Goal: Information Seeking & Learning: Learn about a topic

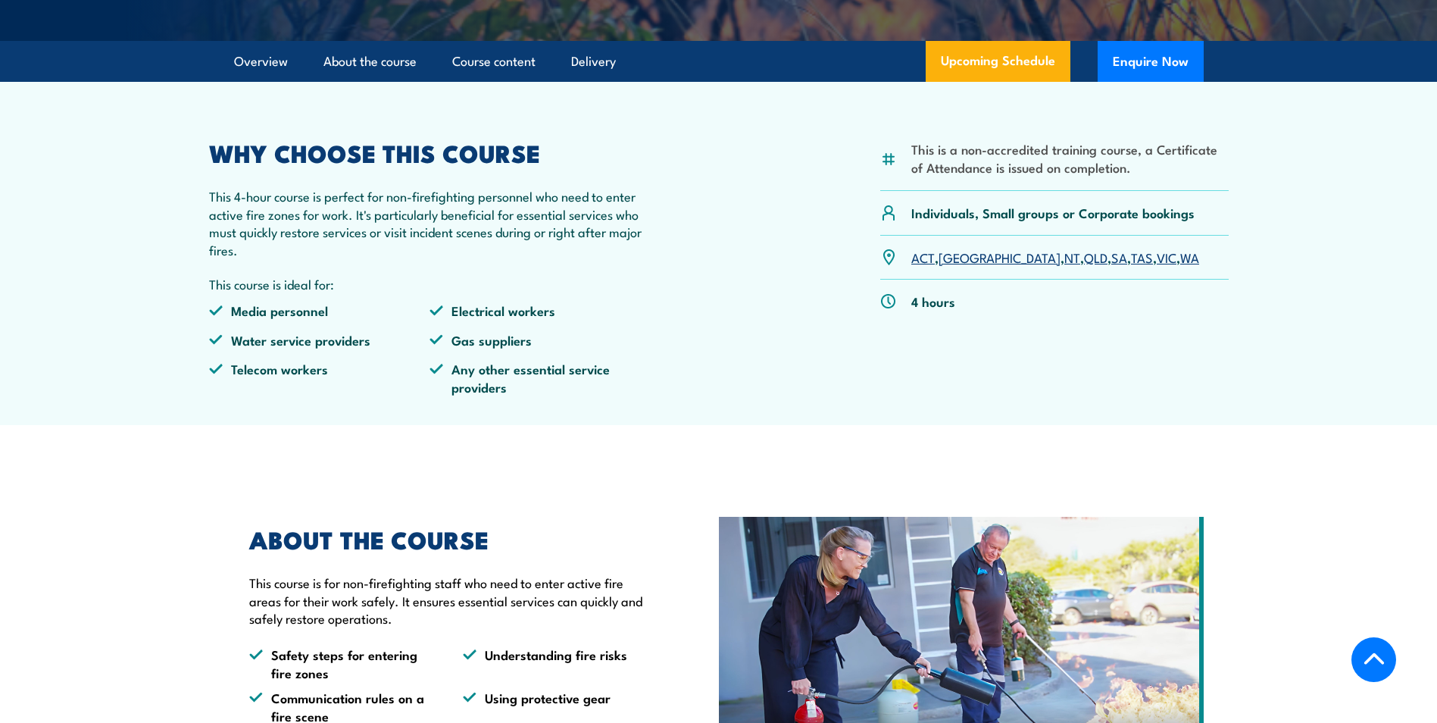
scroll to position [200, 0]
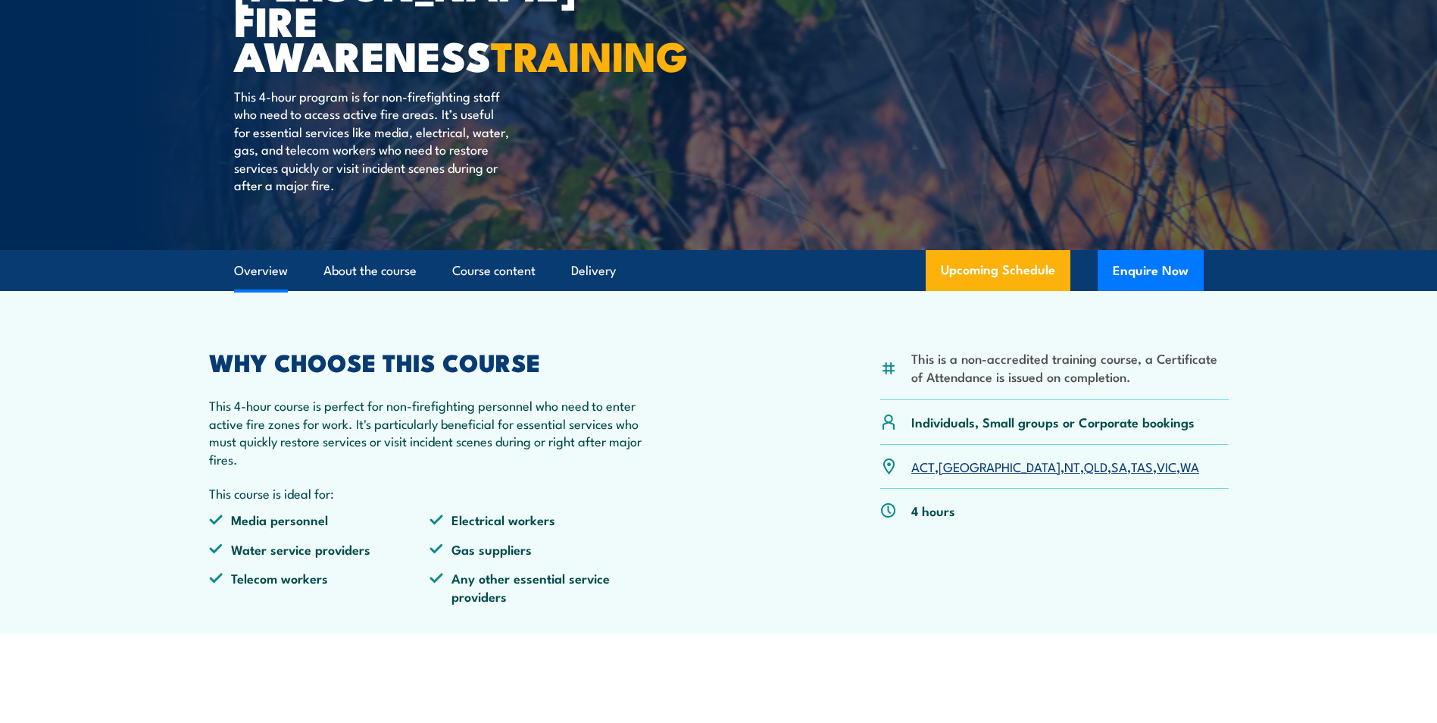
click at [274, 273] on link "Overview" at bounding box center [261, 271] width 54 height 40
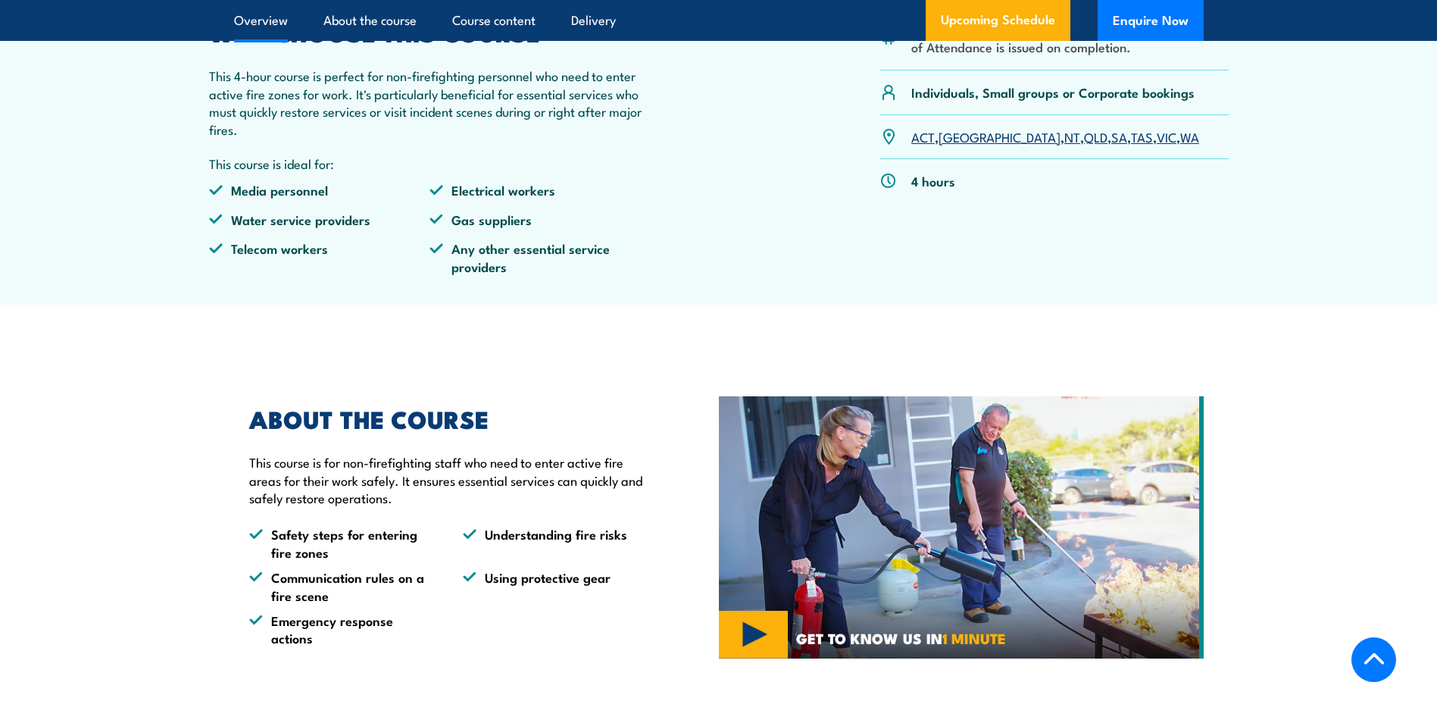
scroll to position [548, 0]
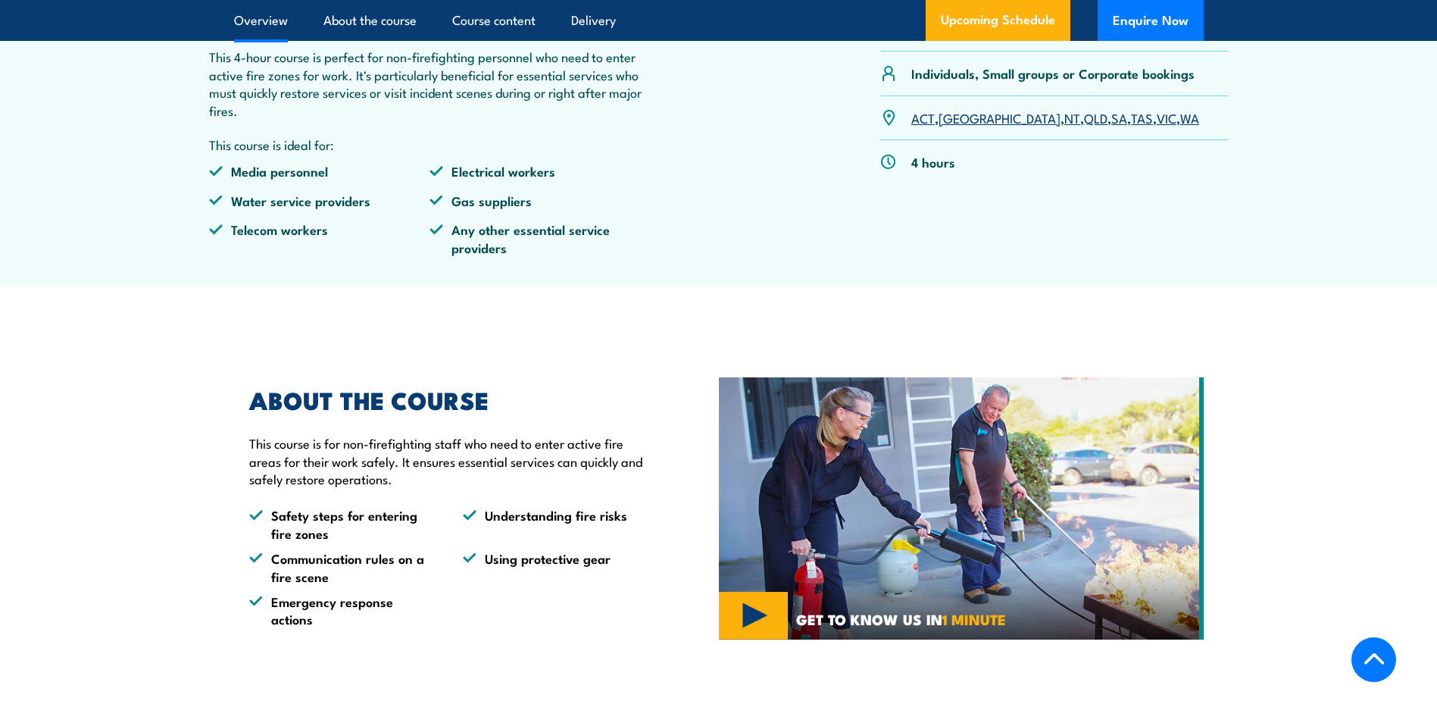
click at [722, 589] on img at bounding box center [961, 508] width 485 height 262
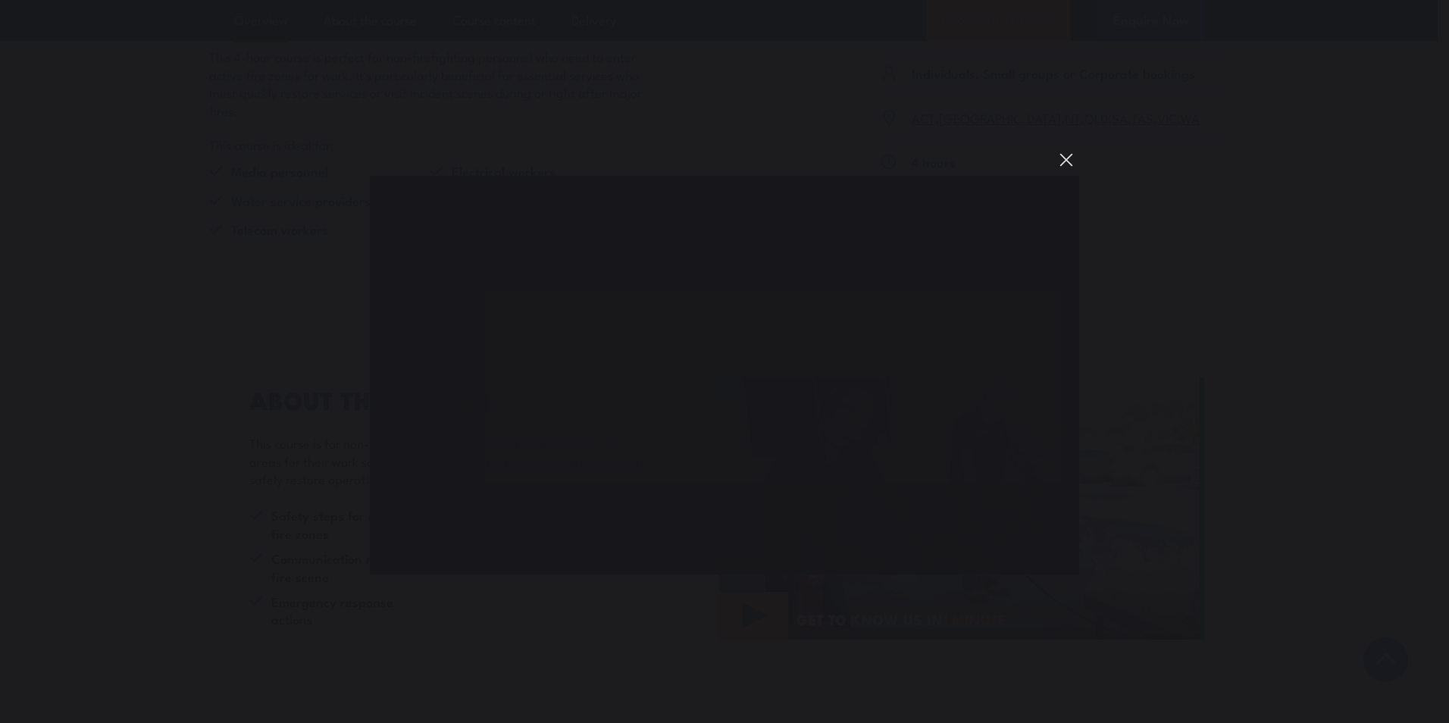
click at [1057, 155] on button "You can close this modal content with the ESC key" at bounding box center [1066, 160] width 26 height 26
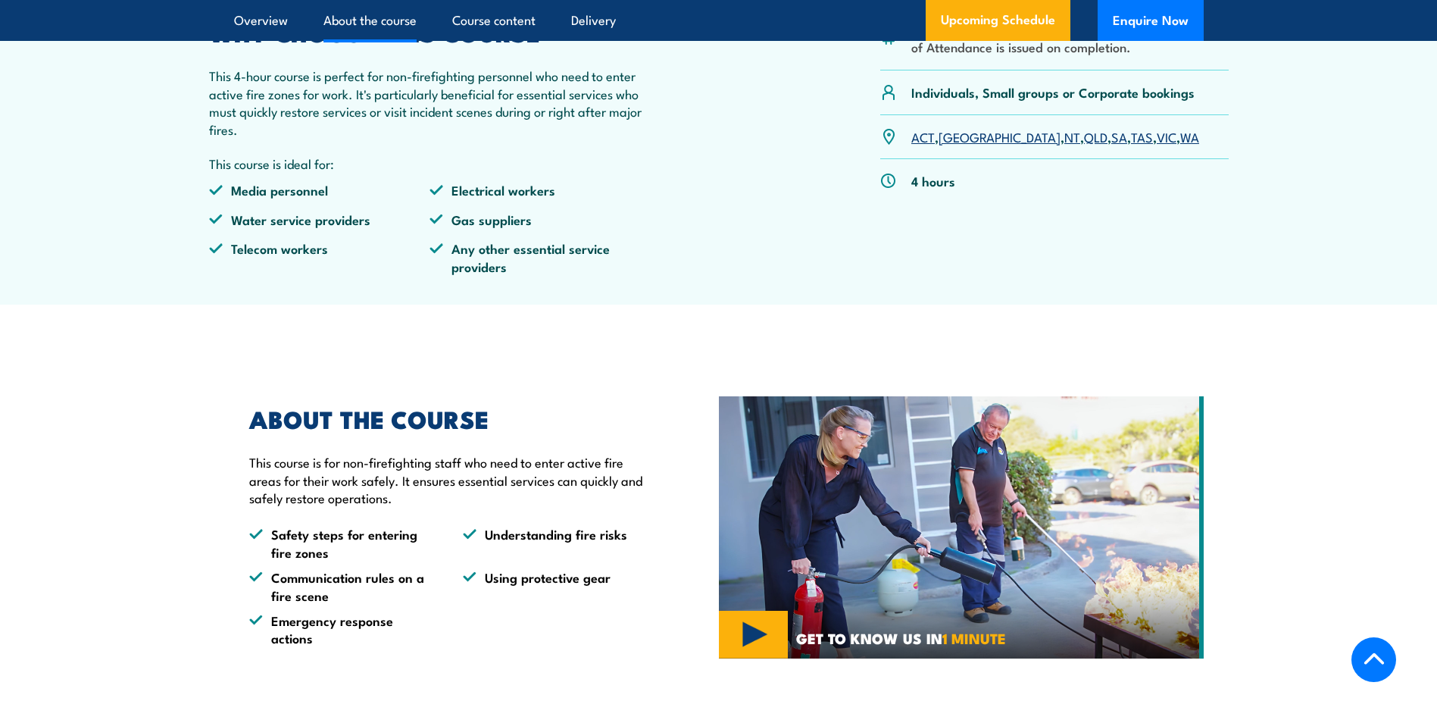
scroll to position [491, 0]
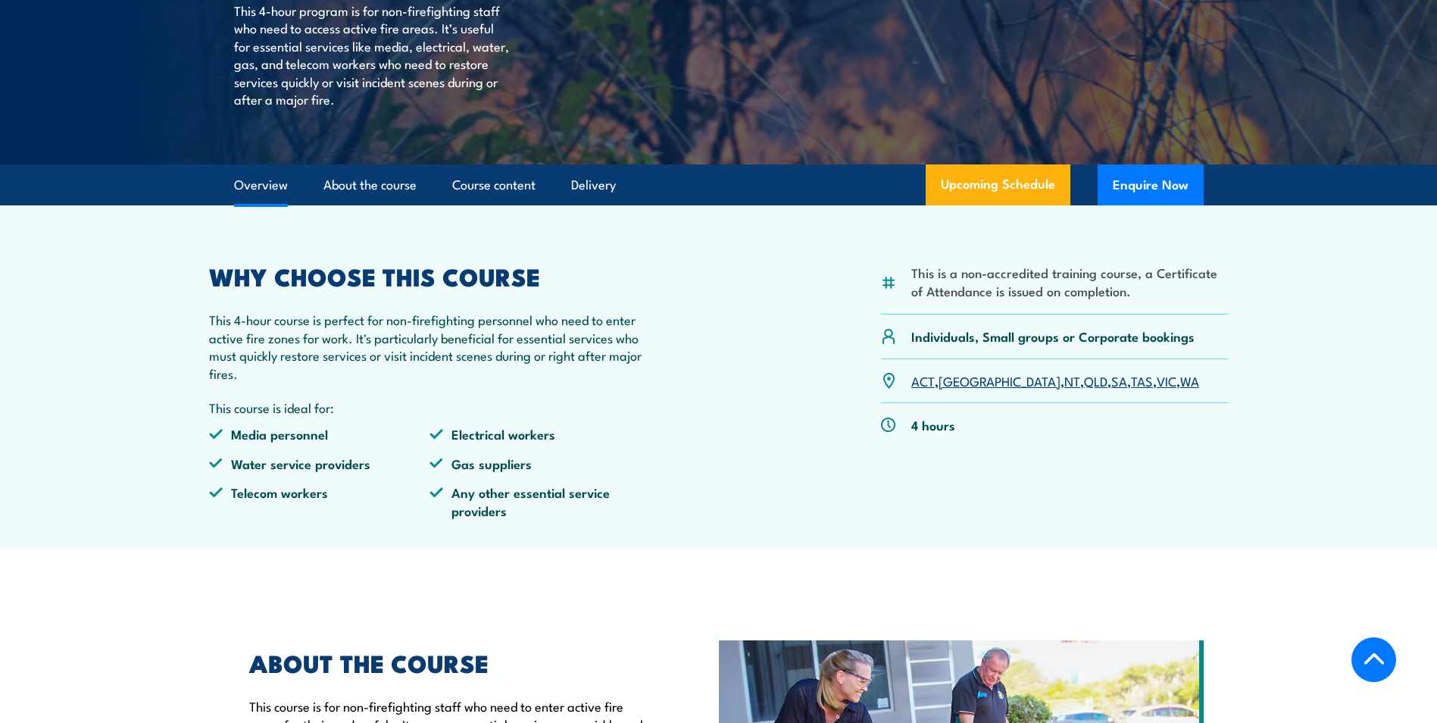
scroll to position [272, 0]
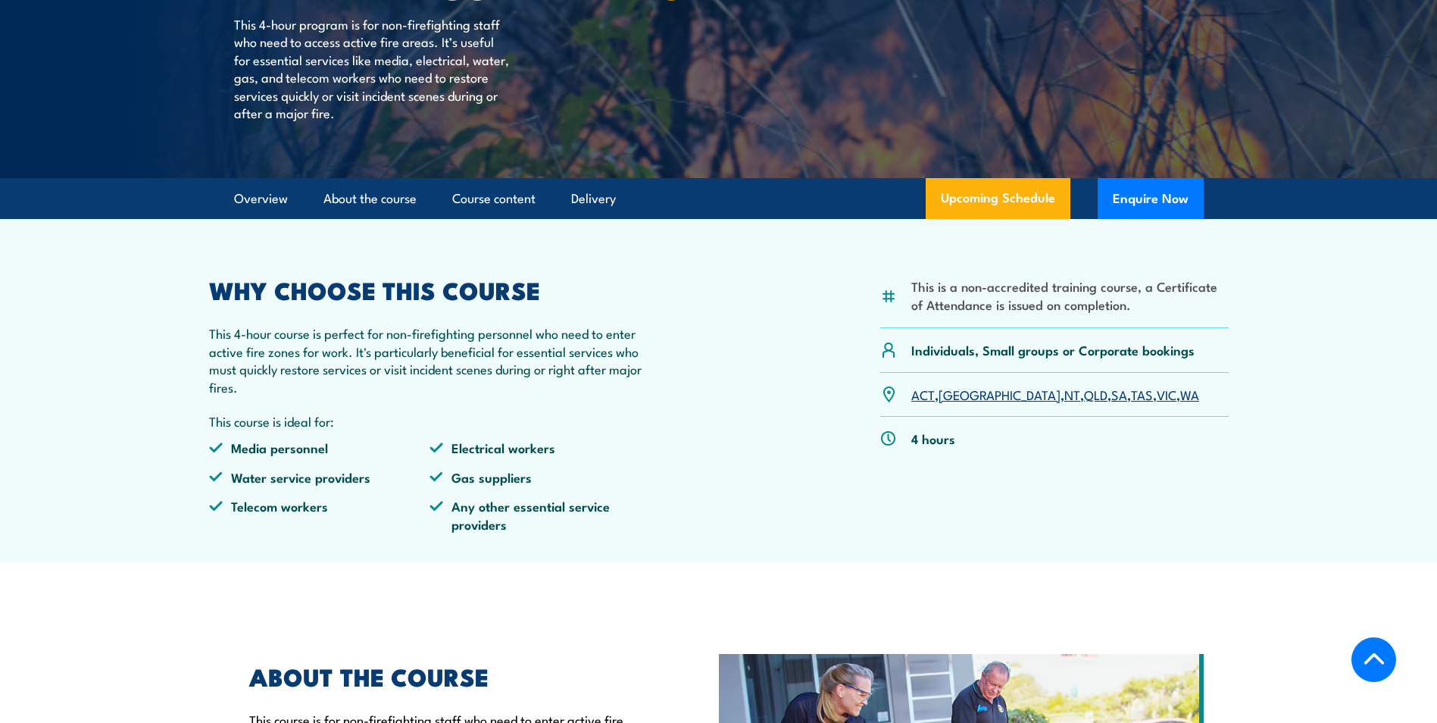
drag, startPoint x: 0, startPoint y: 324, endPoint x: 2, endPoint y: 314, distance: 10.1
drag, startPoint x: 2, startPoint y: 314, endPoint x: 668, endPoint y: 520, distance: 696.9
drag, startPoint x: 668, startPoint y: 520, endPoint x: 665, endPoint y: 558, distance: 38.8
click at [665, 558] on article "This is a non-accredited training course, a Certificate of Attendance is issued…" at bounding box center [719, 390] width 1061 height 343
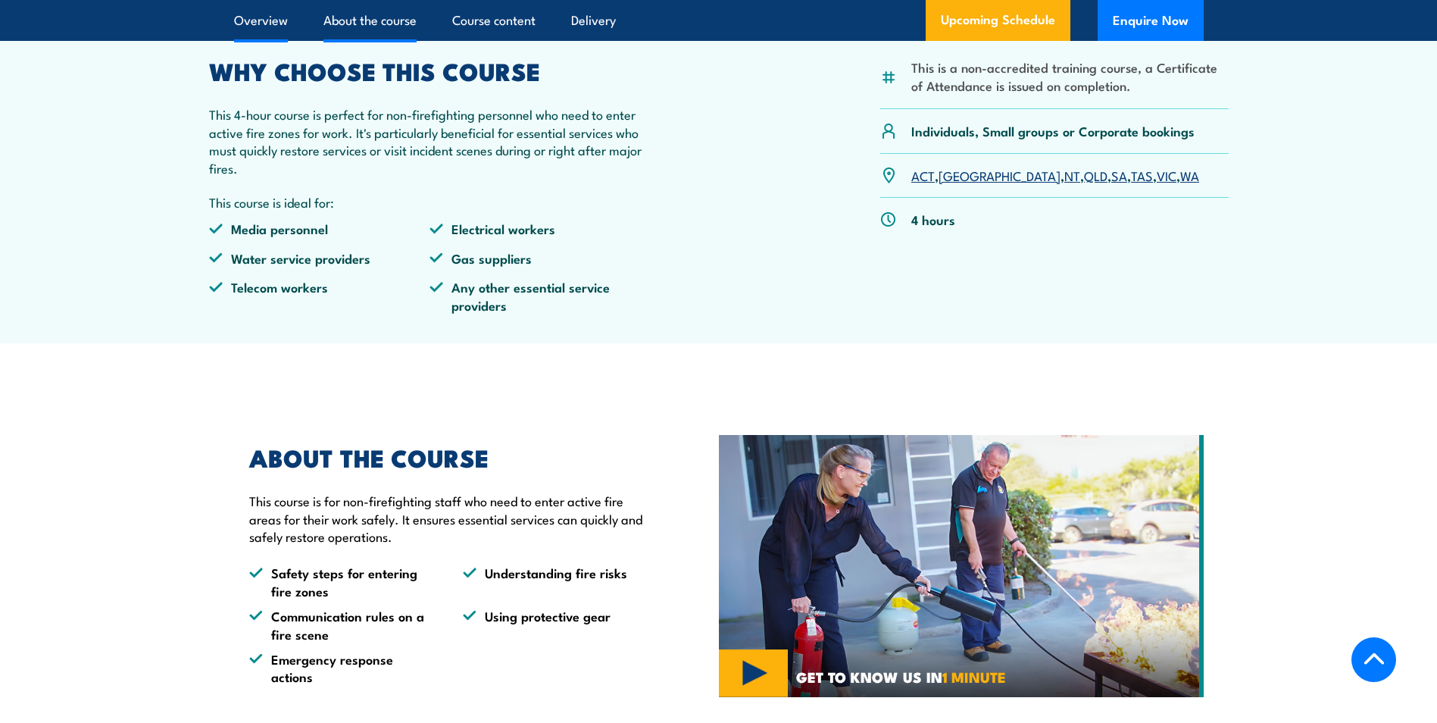
click at [352, 22] on link "About the course" at bounding box center [369, 20] width 93 height 40
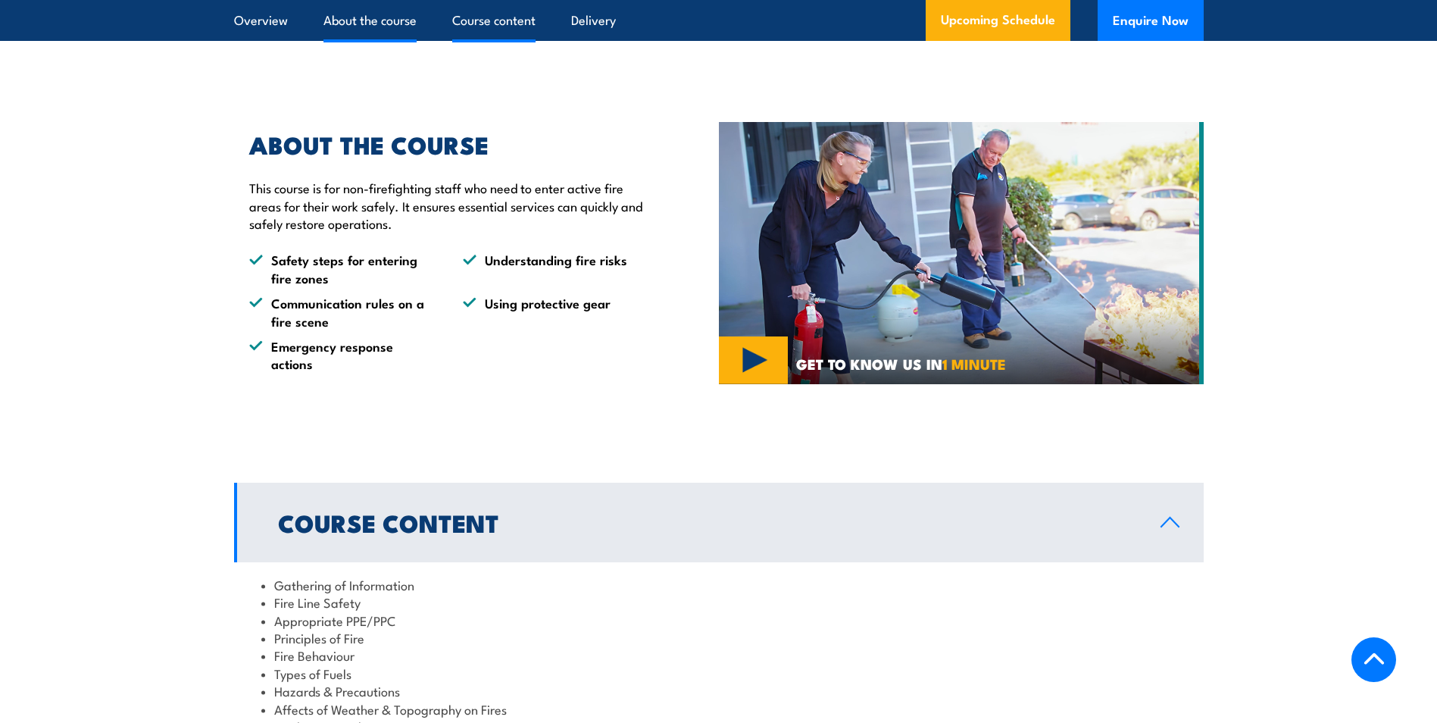
scroll to position [805, 0]
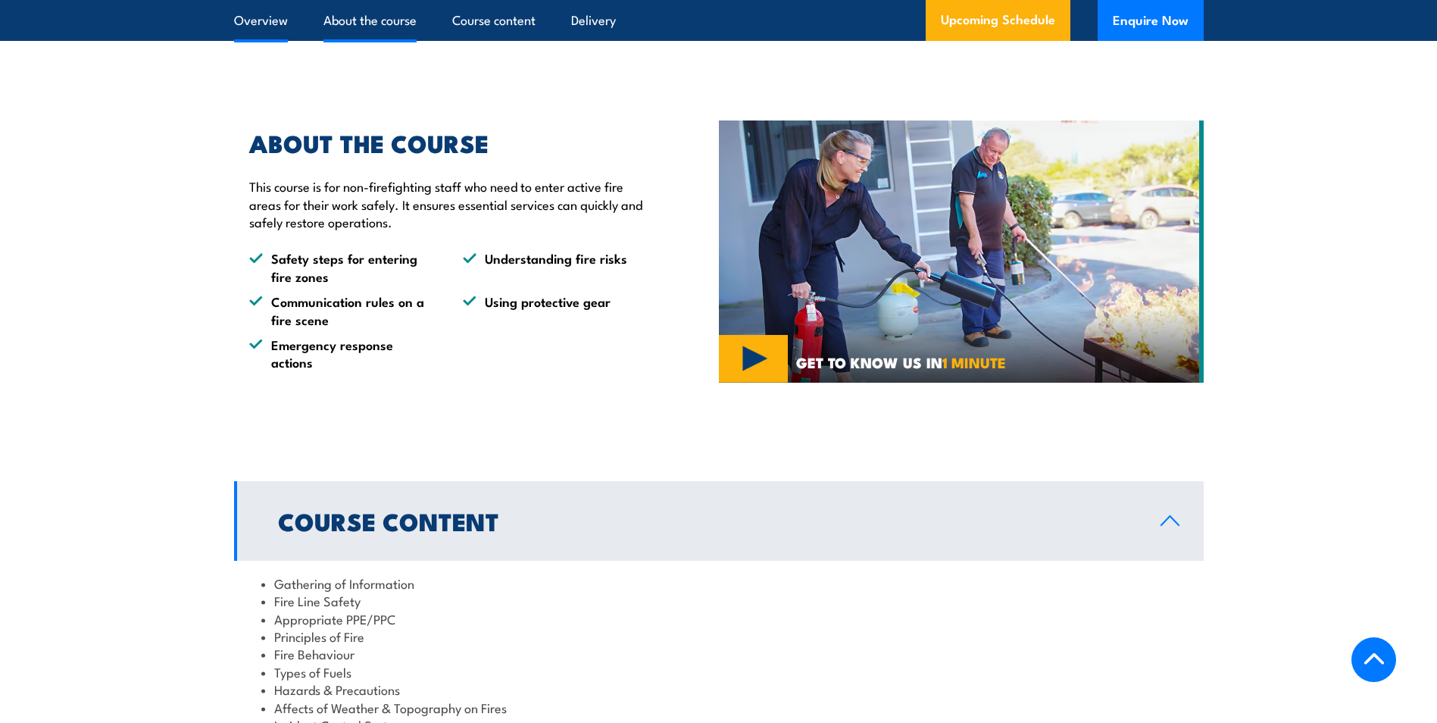
click at [273, 24] on link "Overview" at bounding box center [261, 20] width 54 height 40
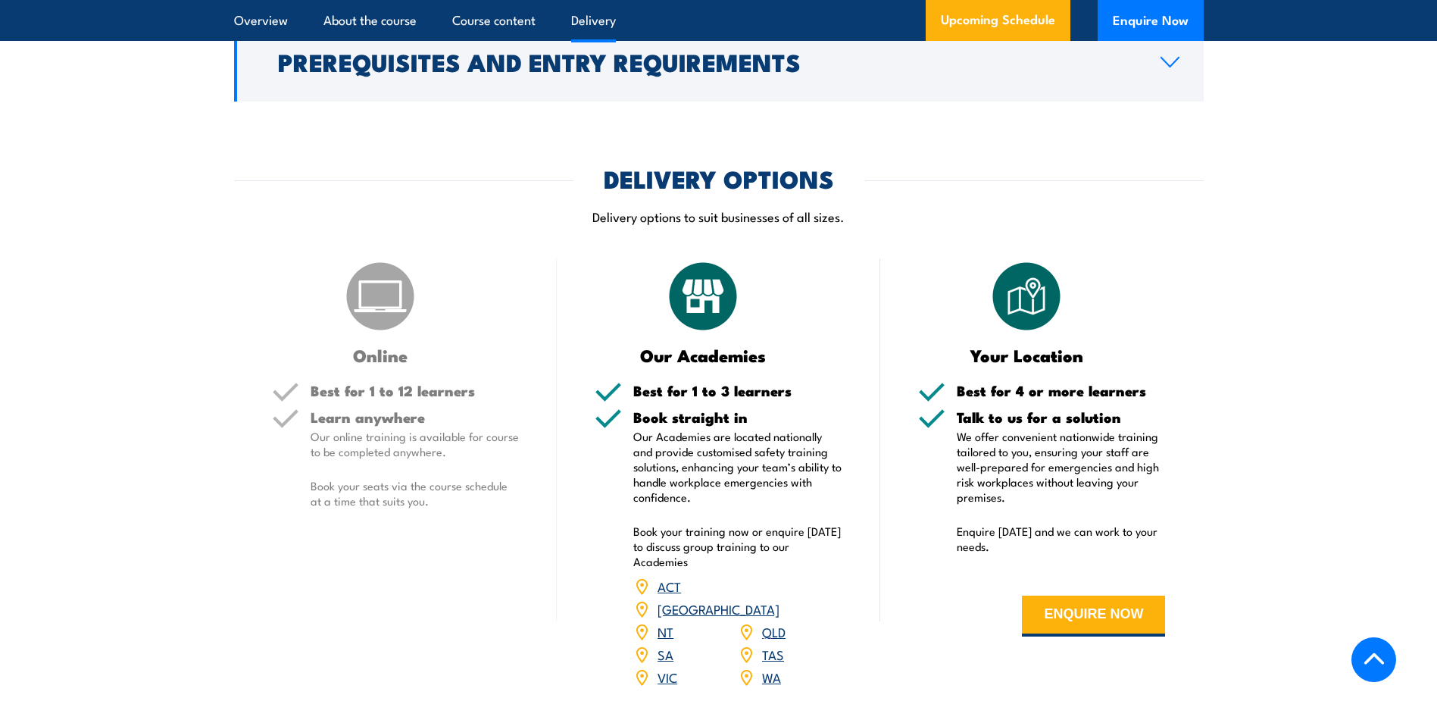
scroll to position [1742, 0]
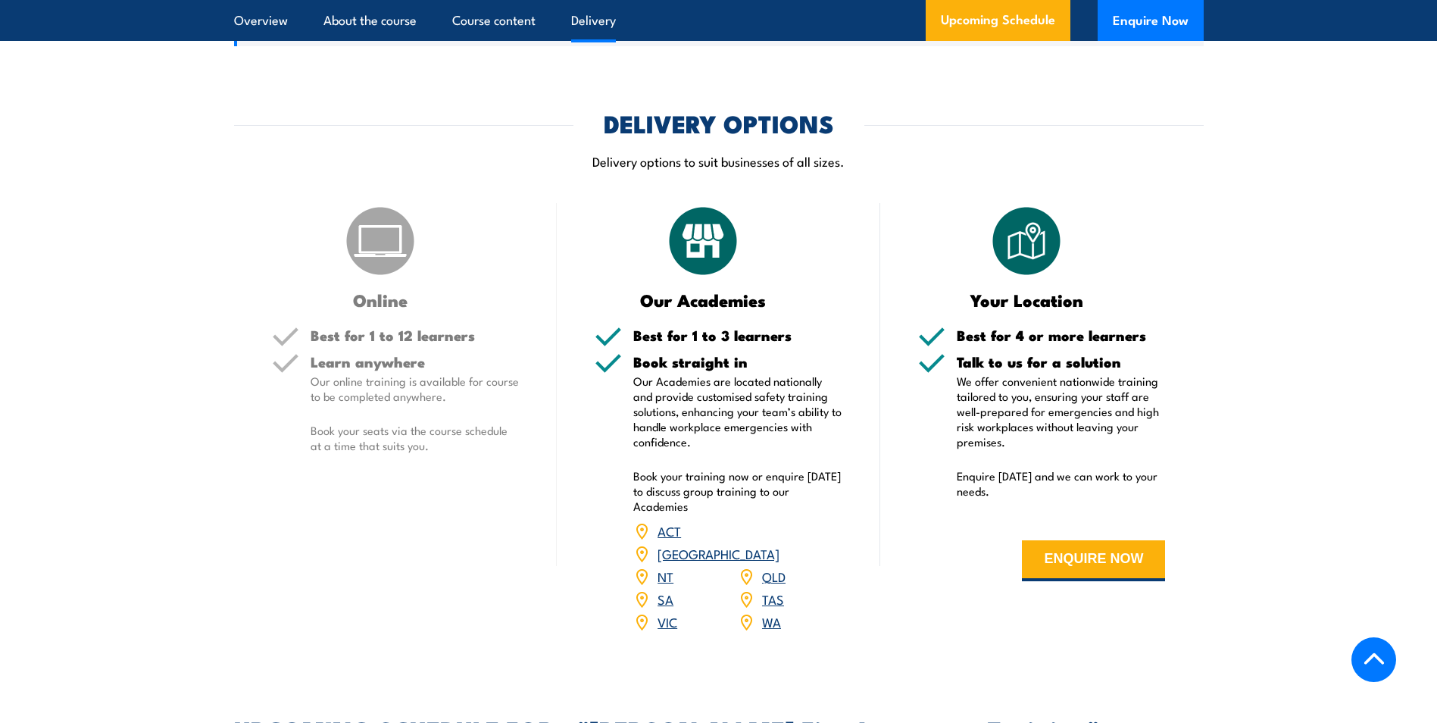
click at [781, 589] on link "TAS" at bounding box center [773, 598] width 22 height 18
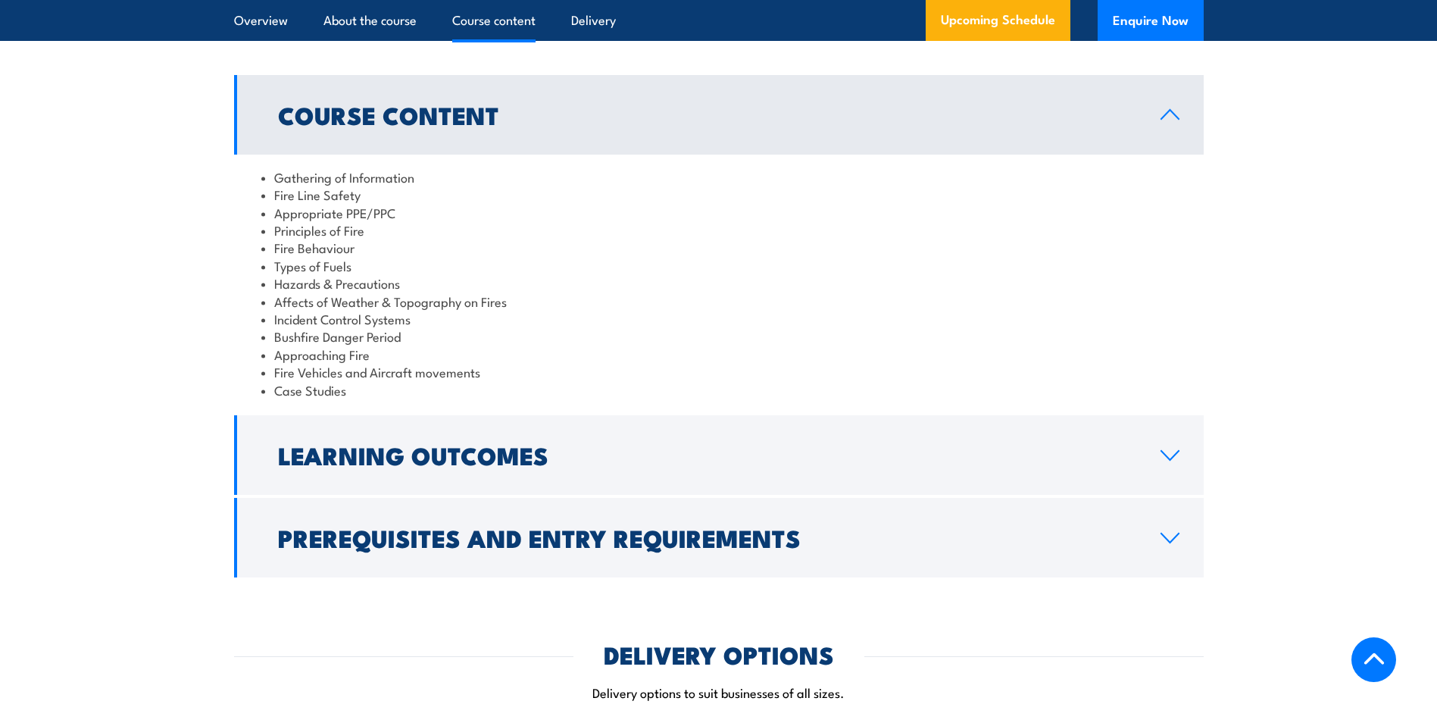
scroll to position [1212, 0]
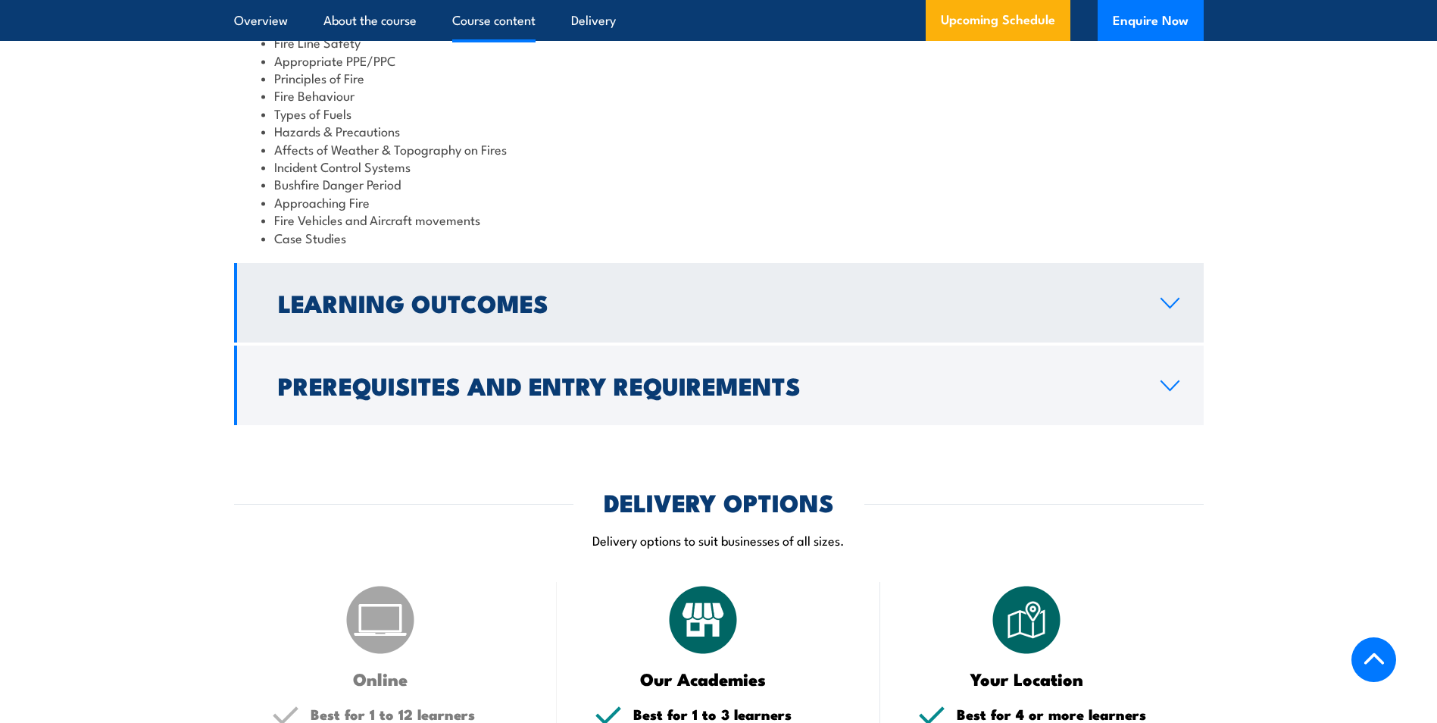
click at [473, 292] on h2 "Learning Outcomes" at bounding box center [707, 302] width 858 height 21
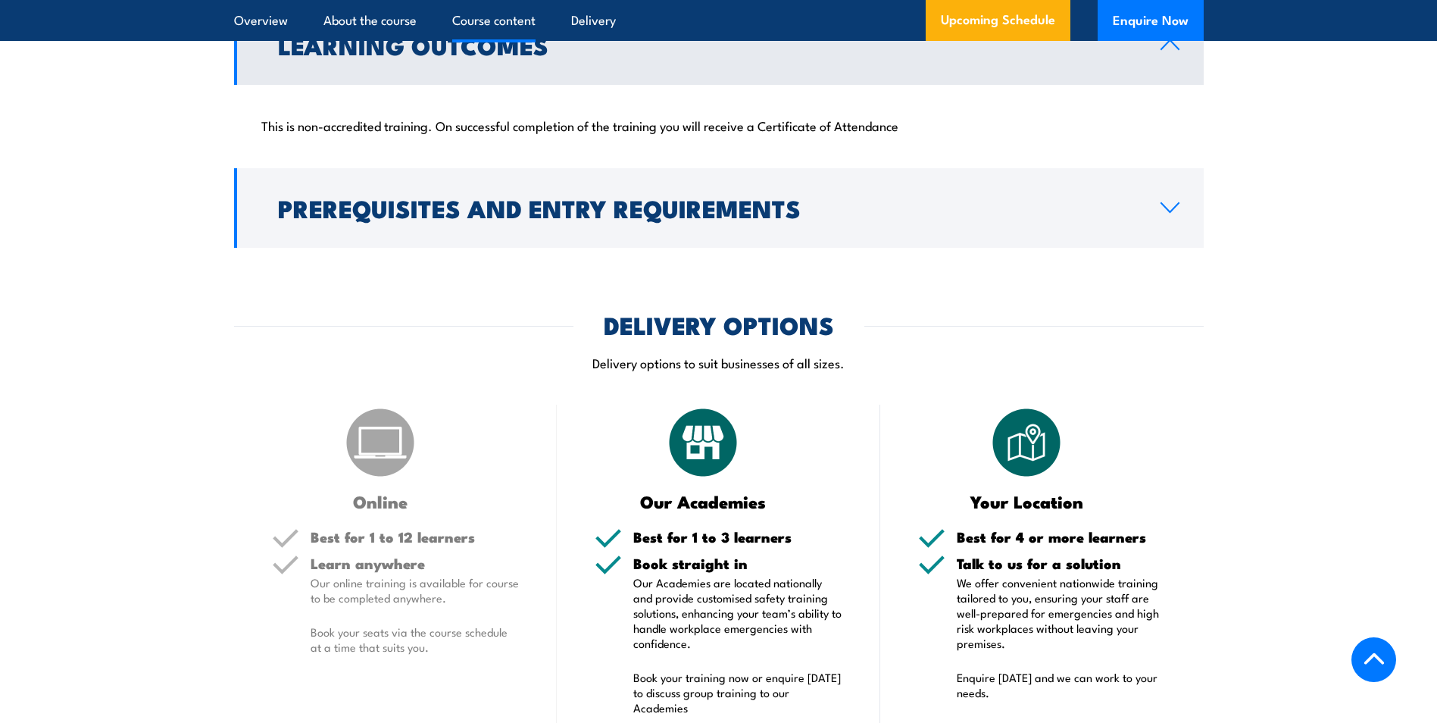
scroll to position [1354, 0]
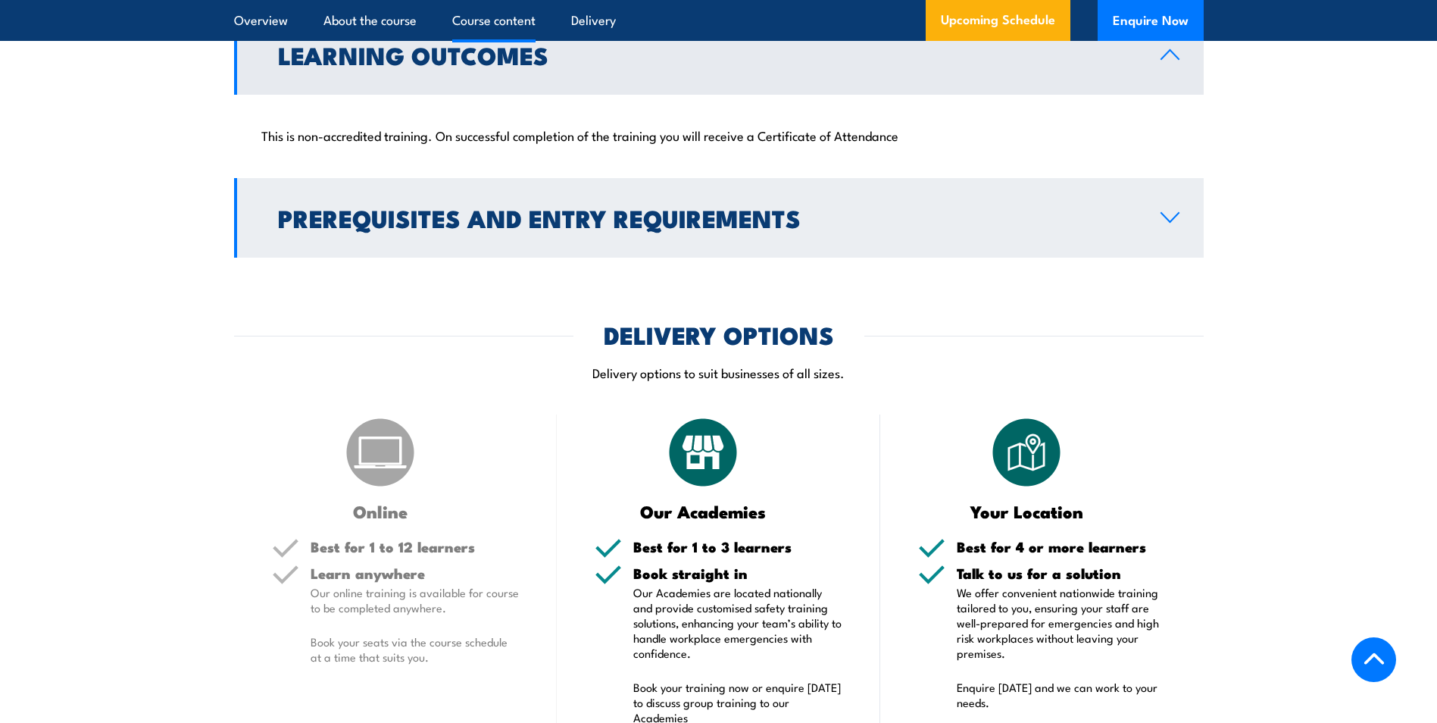
click at [503, 207] on h2 "Prerequisites and Entry Requirements" at bounding box center [707, 217] width 858 height 21
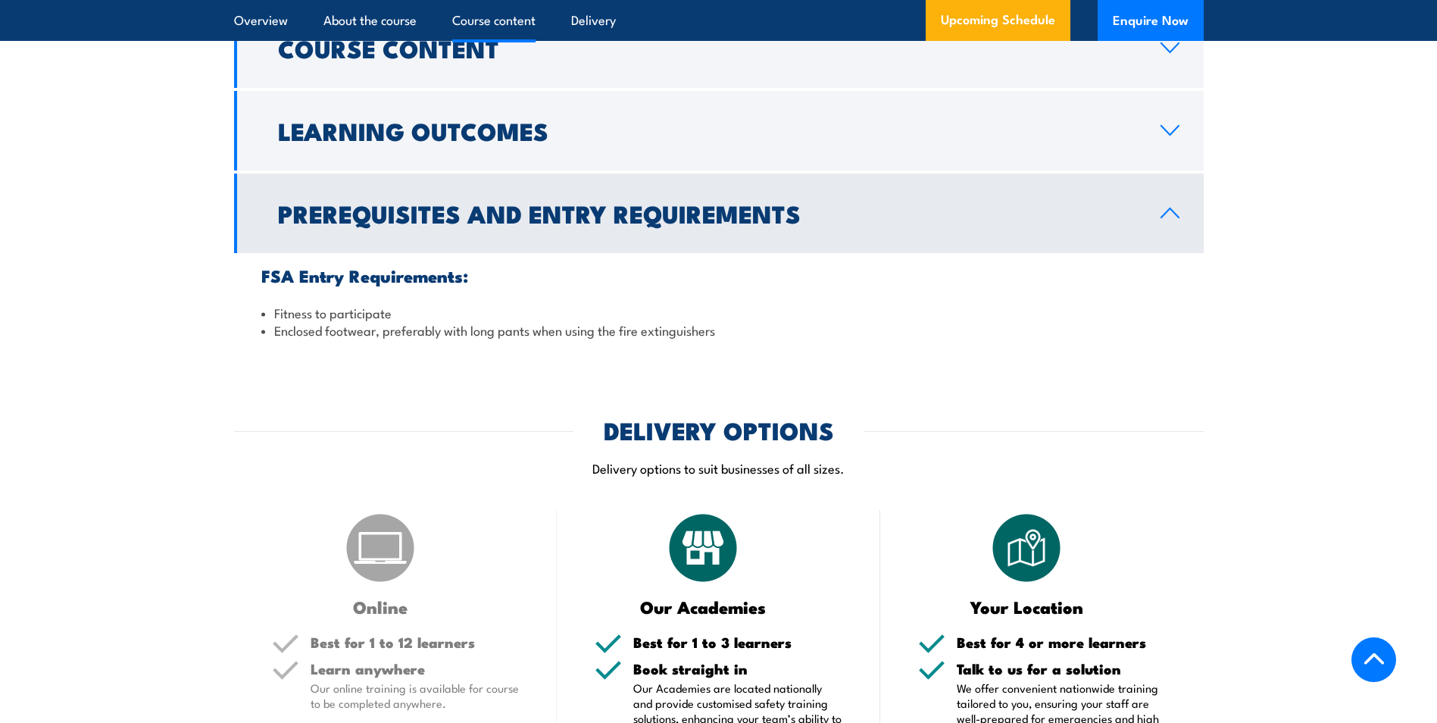
scroll to position [1202, 0]
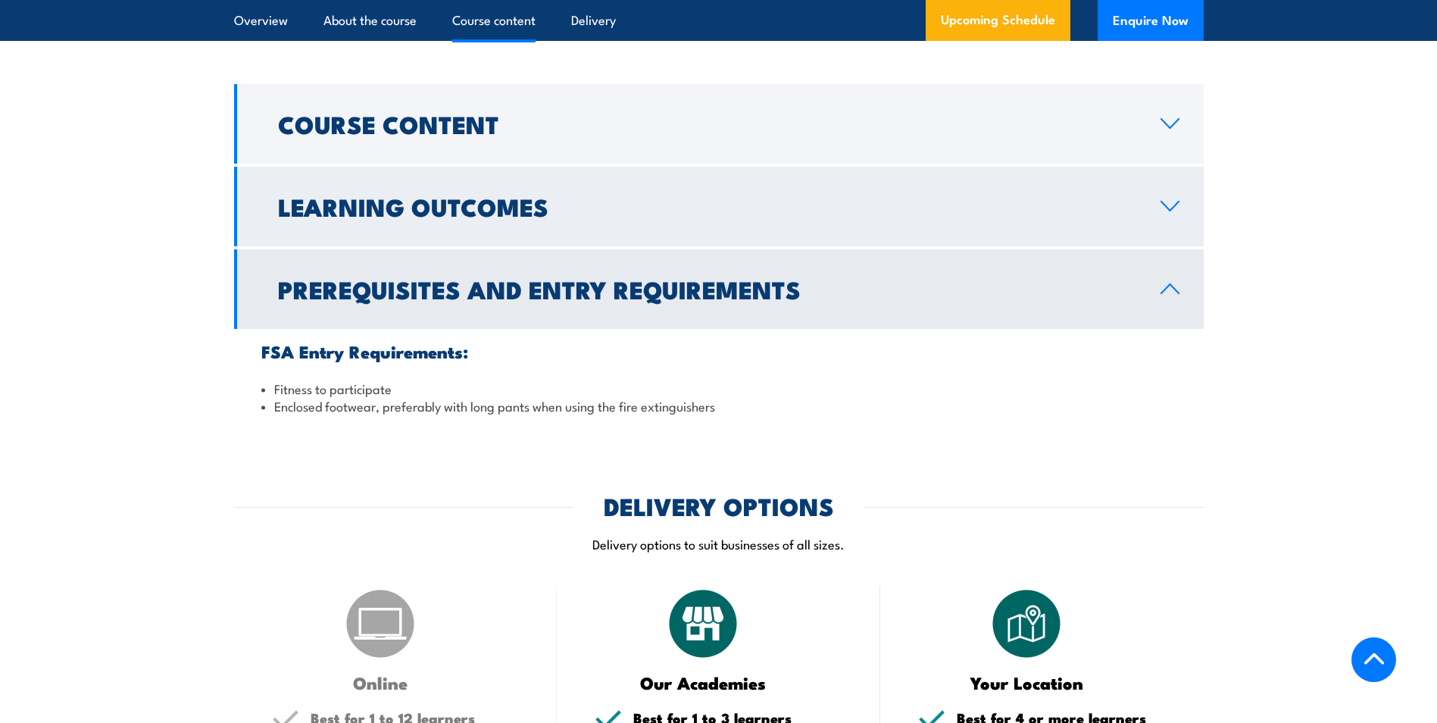
click at [488, 195] on h2 "Learning Outcomes" at bounding box center [707, 205] width 858 height 21
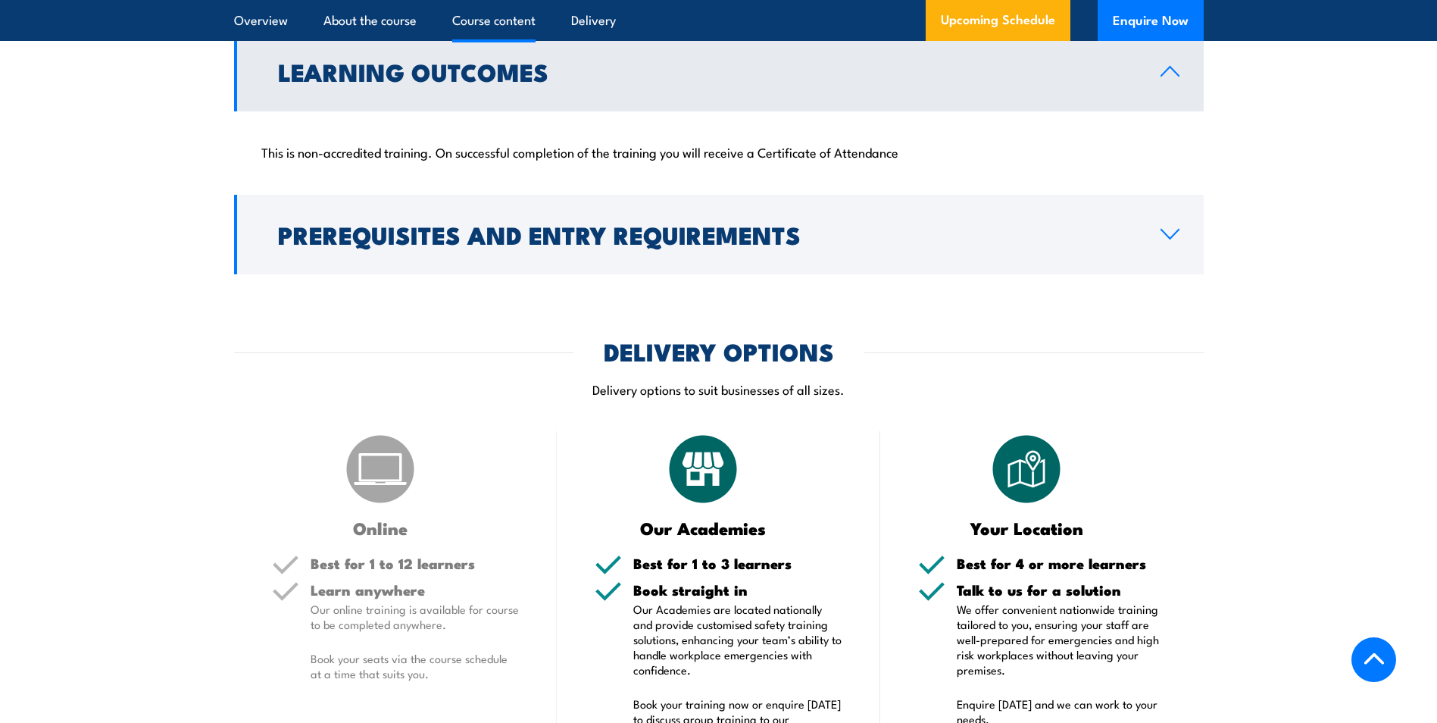
scroll to position [1354, 0]
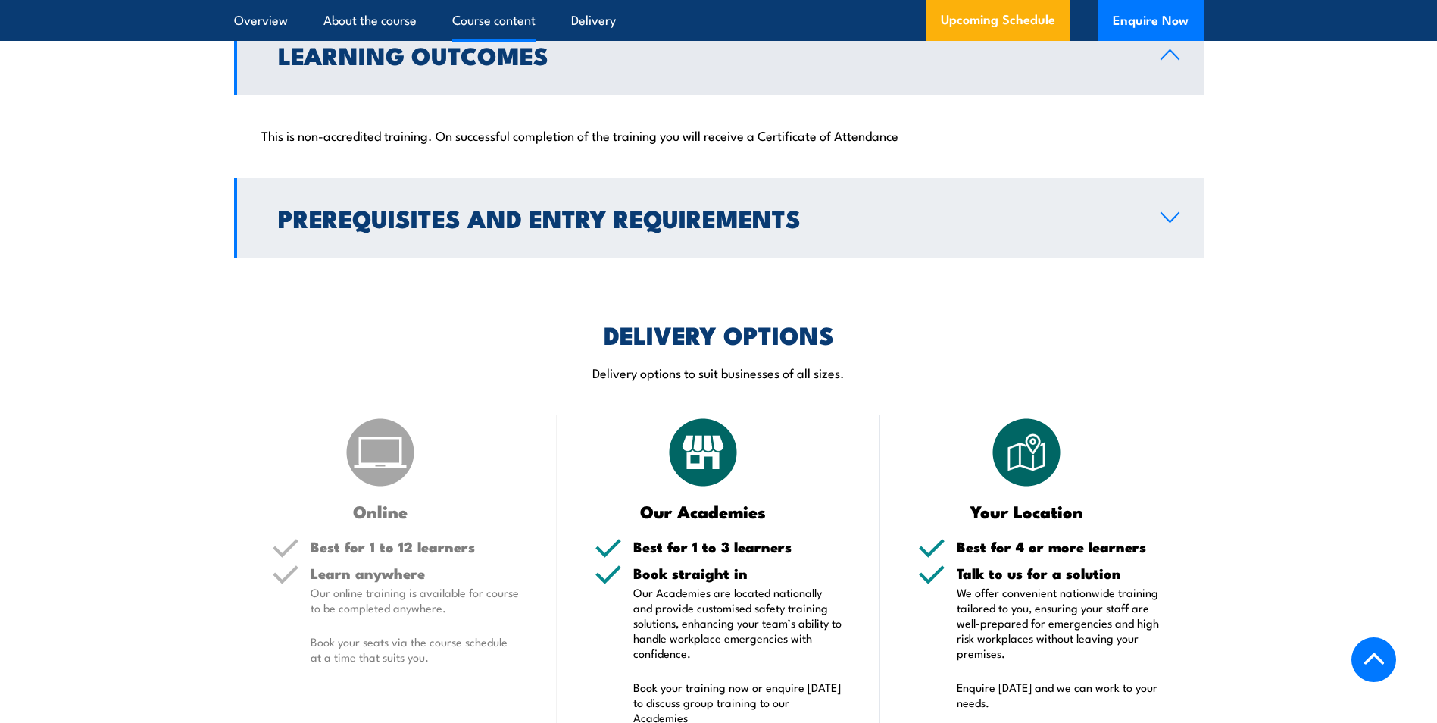
click at [489, 207] on h2 "Prerequisites and Entry Requirements" at bounding box center [707, 217] width 858 height 21
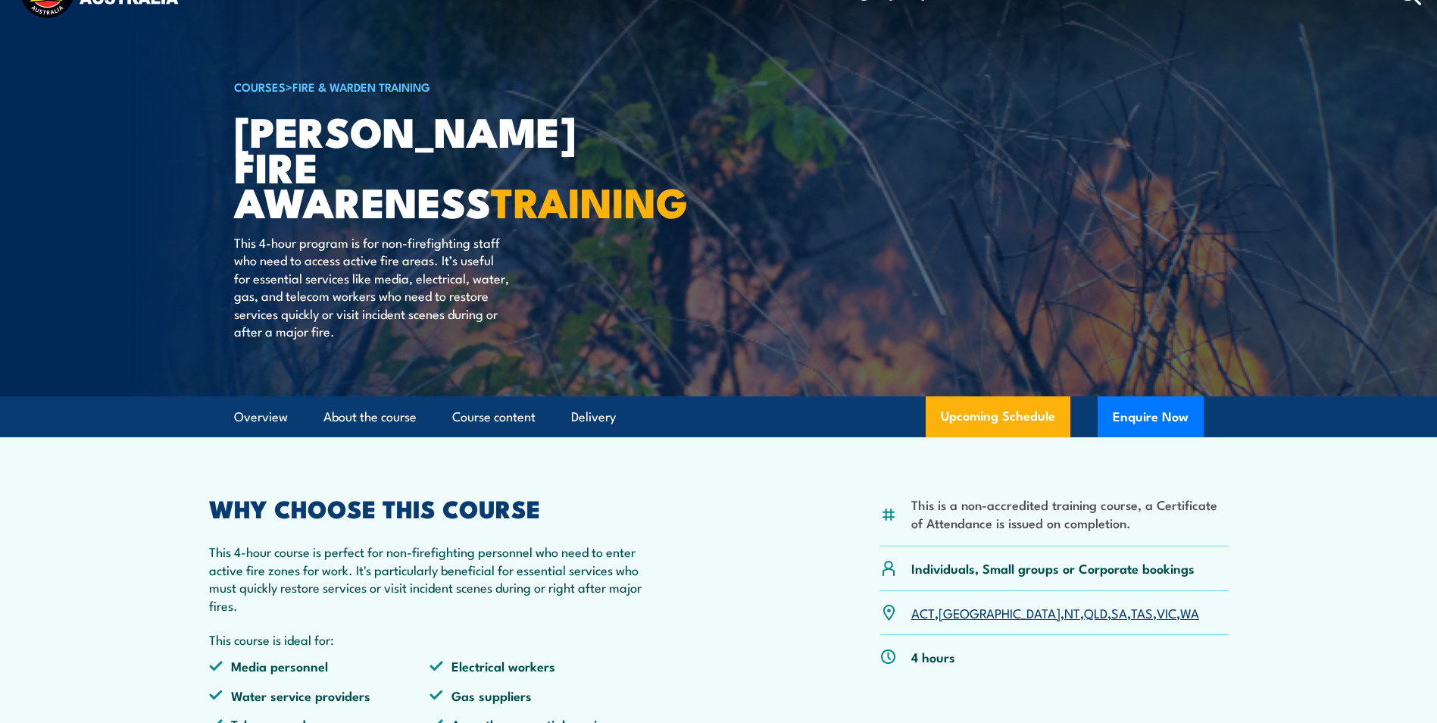
scroll to position [0, 0]
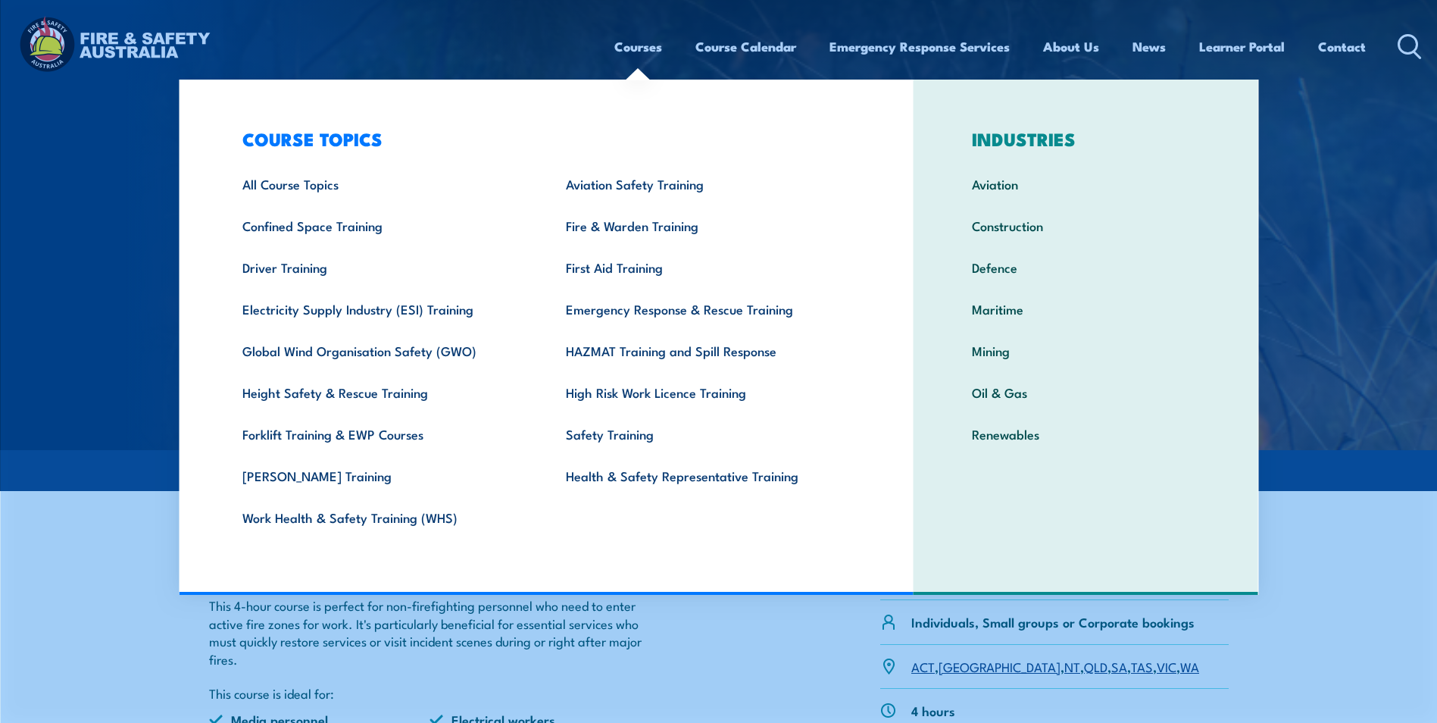
click at [645, 52] on link "Courses" at bounding box center [638, 47] width 48 height 40
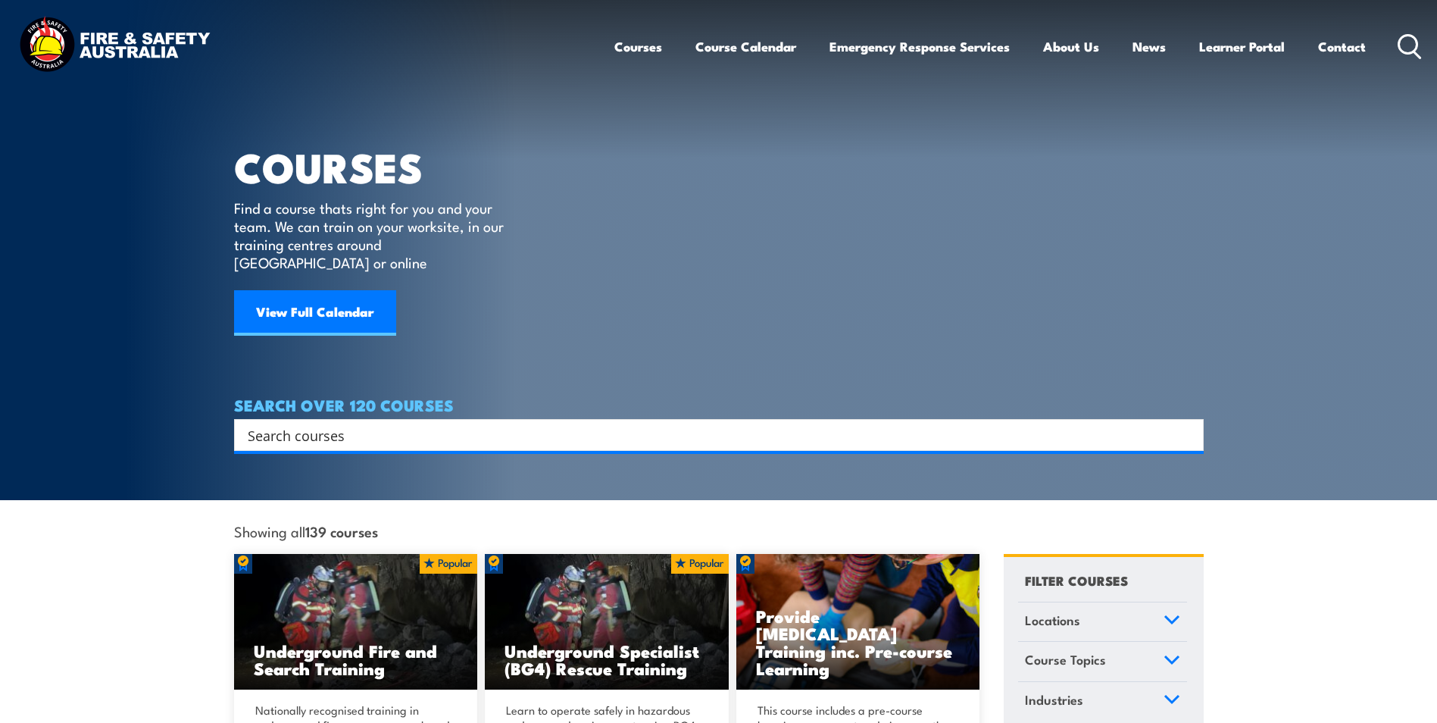
click at [573, 423] on input "Search input" at bounding box center [709, 434] width 923 height 23
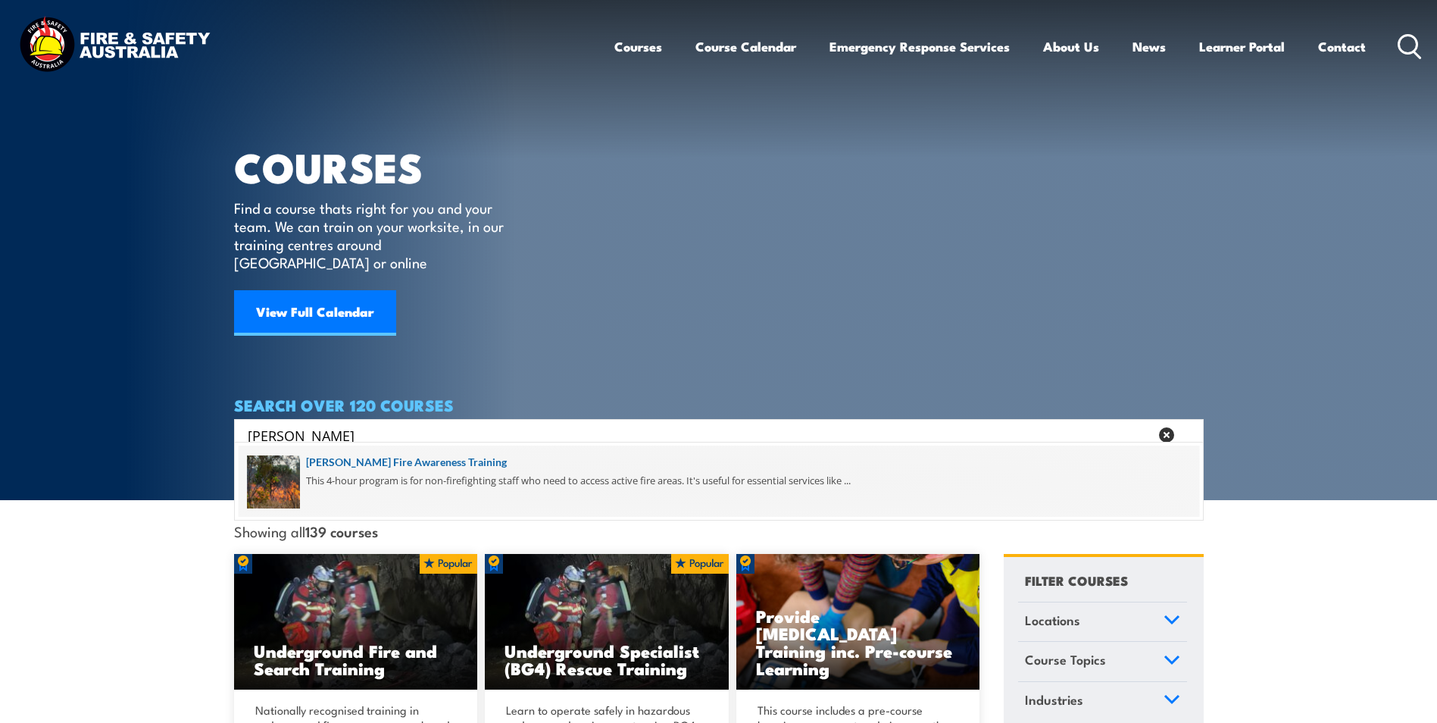
type input "[PERSON_NAME]"
click at [415, 456] on span at bounding box center [719, 480] width 961 height 71
click at [410, 464] on span at bounding box center [719, 480] width 961 height 71
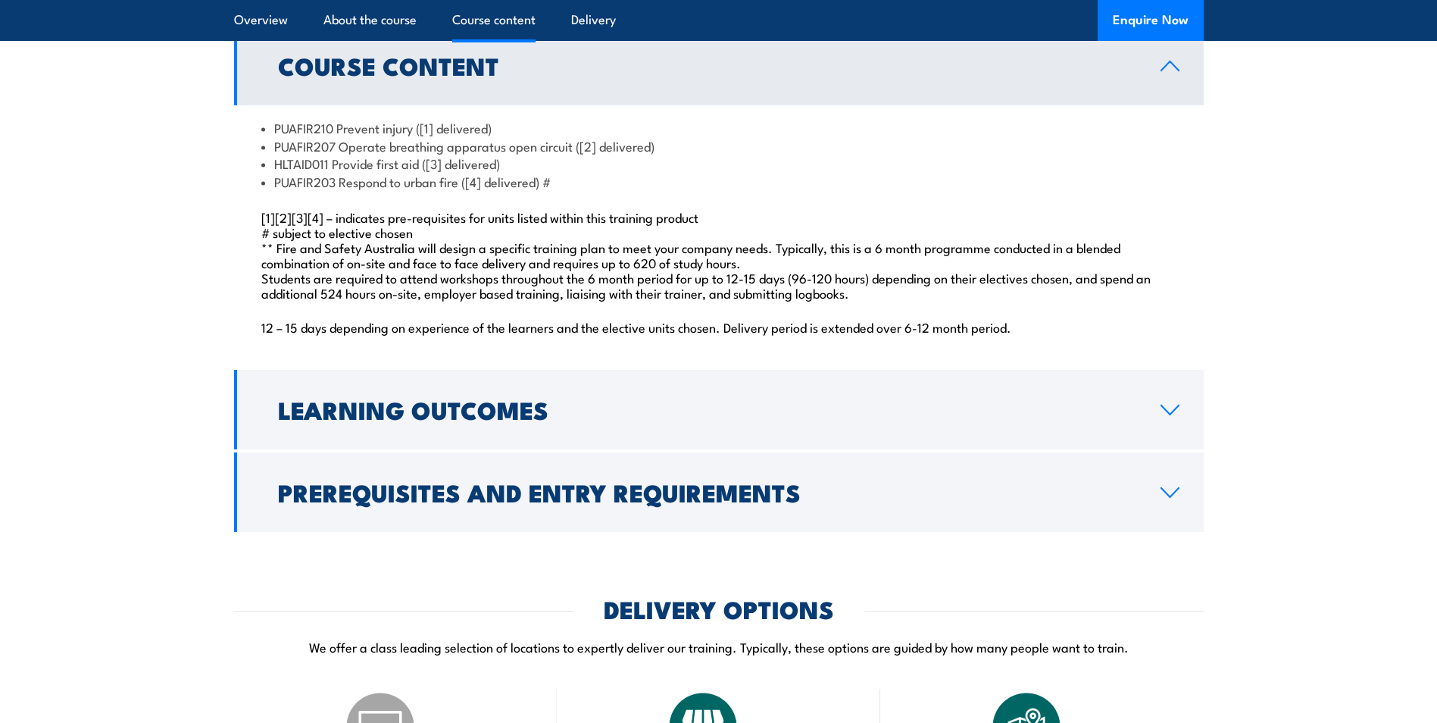
scroll to position [1439, 0]
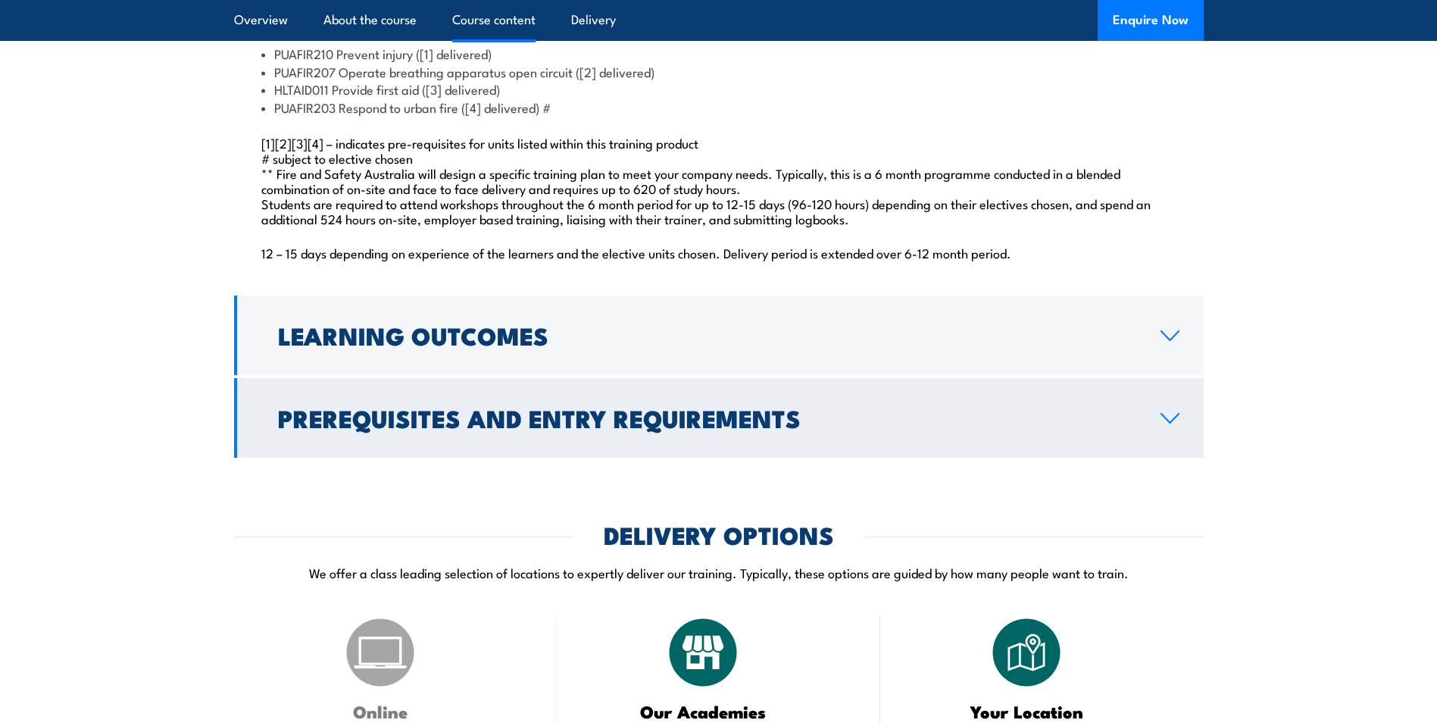
click at [623, 428] on h2 "Prerequisites and Entry Requirements" at bounding box center [707, 417] width 858 height 21
